Goal: Go to known website: Access a specific website the user already knows

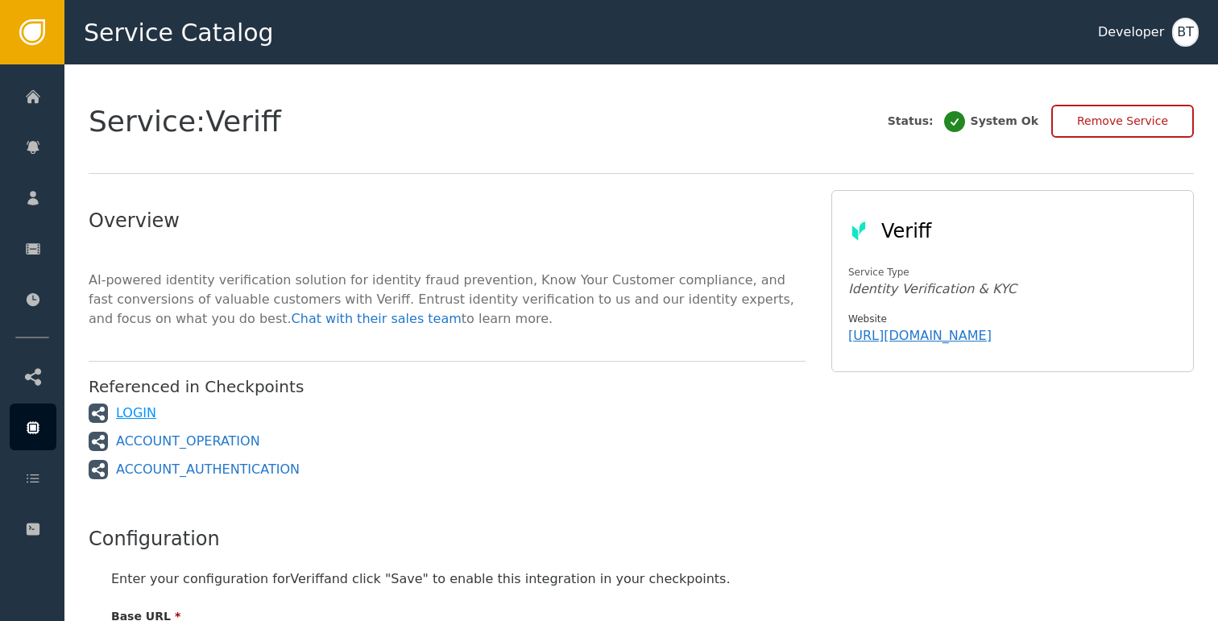
click at [137, 413] on div "LOGIN" at bounding box center [136, 413] width 40 height 19
click at [135, 405] on div "LOGIN" at bounding box center [136, 413] width 40 height 19
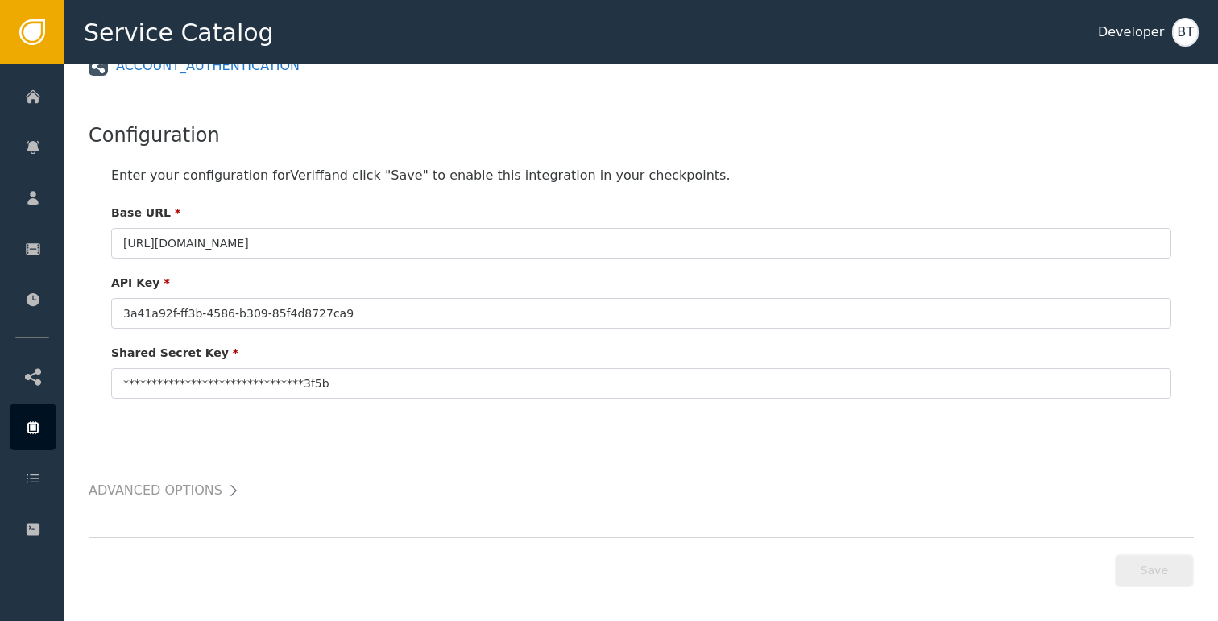
scroll to position [410, 0]
